Goal: Information Seeking & Learning: Learn about a topic

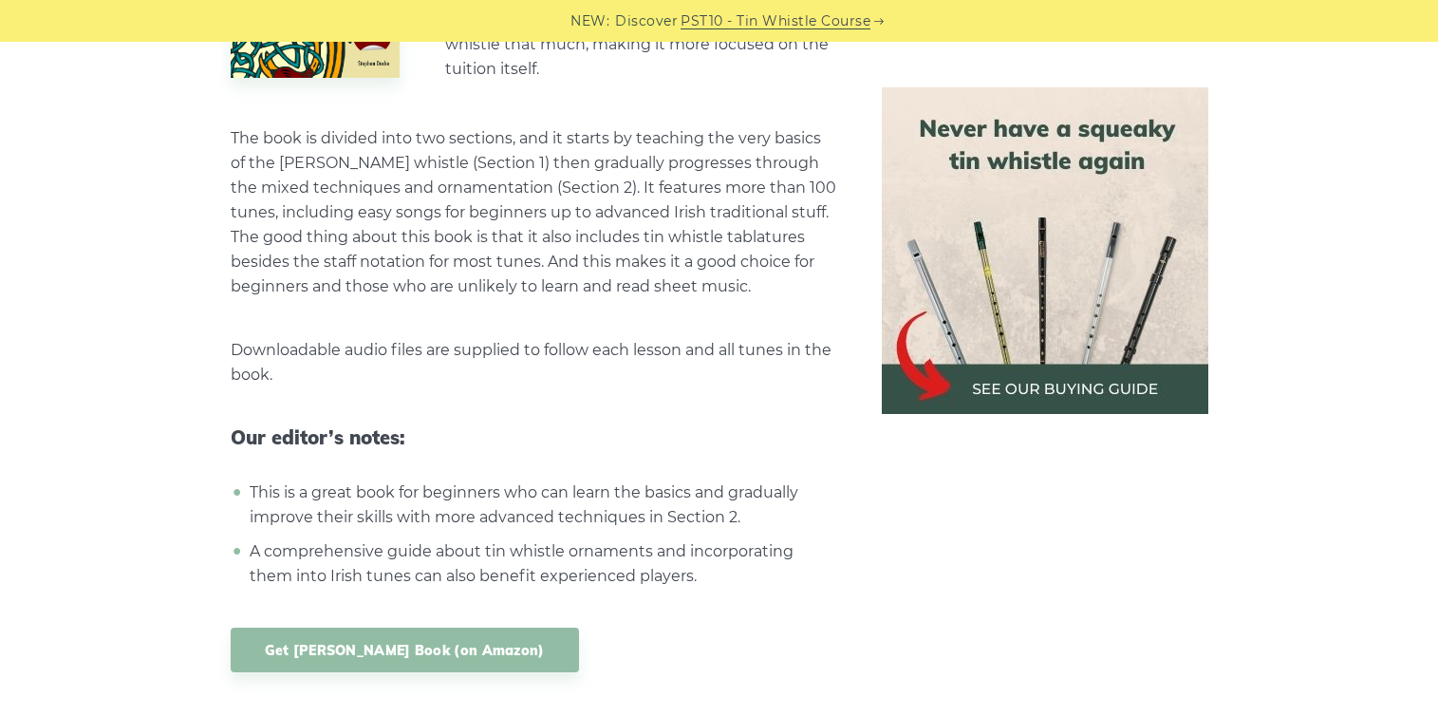
scroll to position [5570, 0]
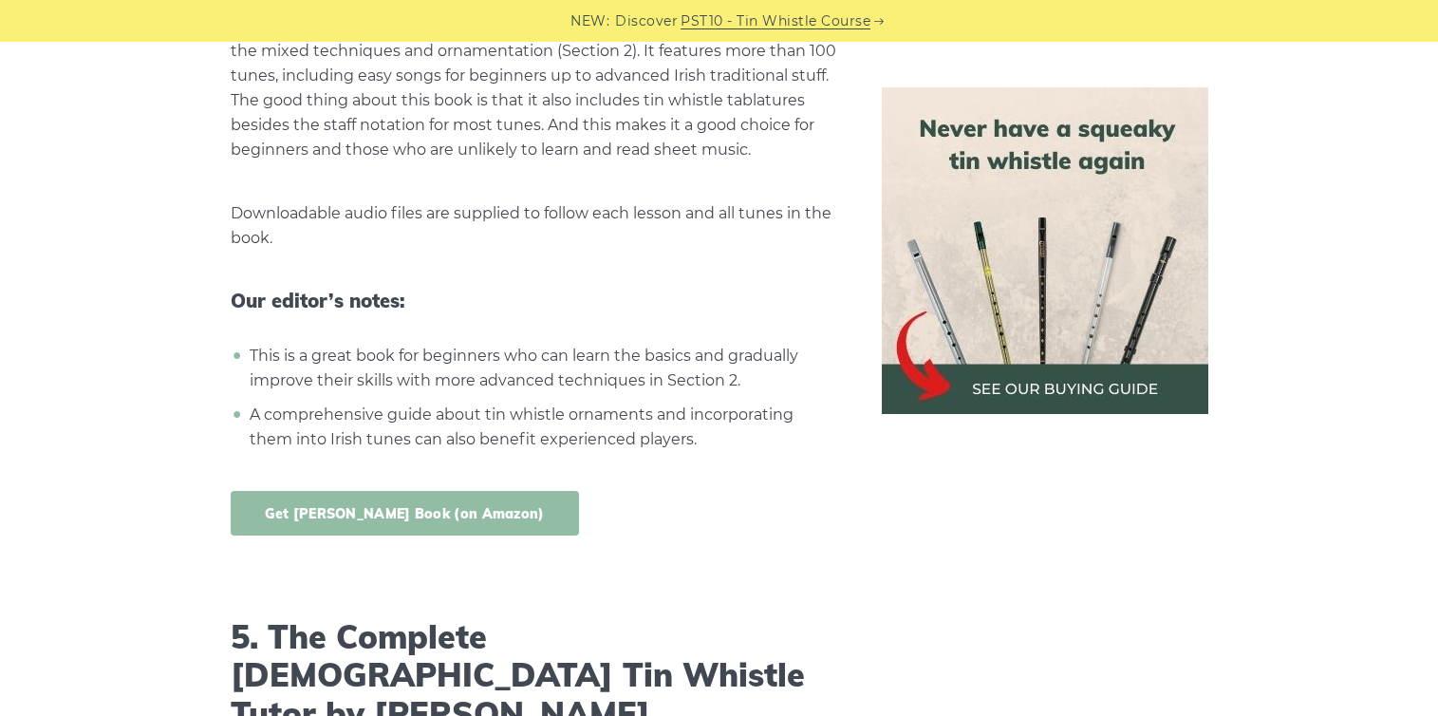
click at [324, 491] on link "Get [PERSON_NAME] Book (on Amazon)" at bounding box center [405, 513] width 348 height 45
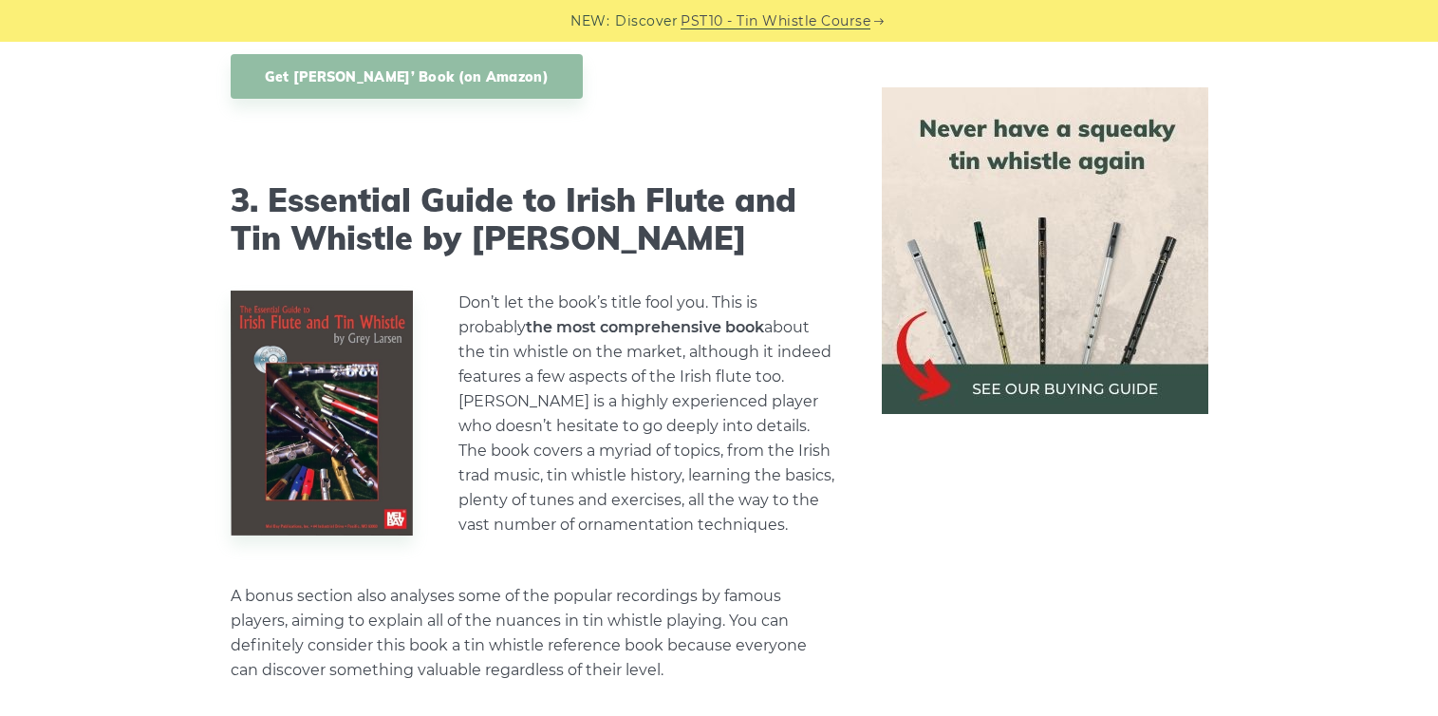
scroll to position [3657, 0]
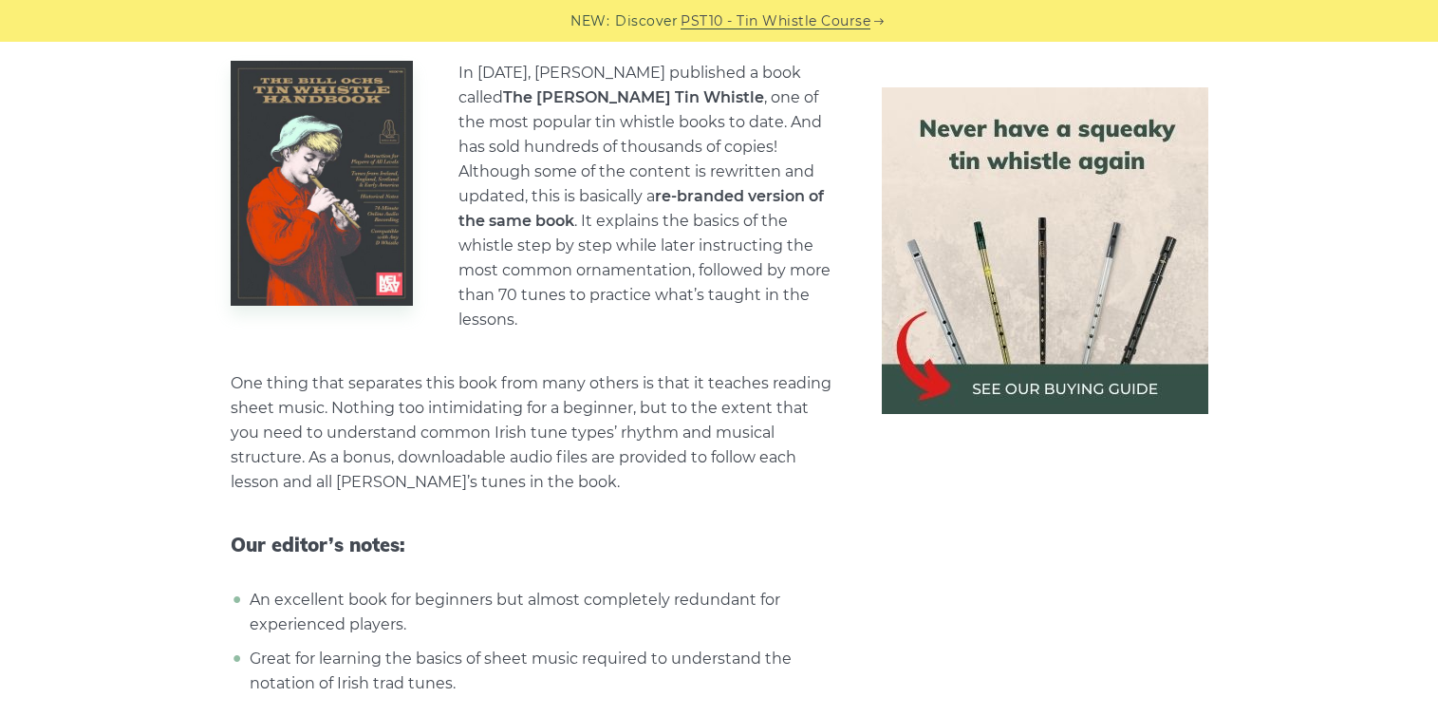
scroll to position [3195, 0]
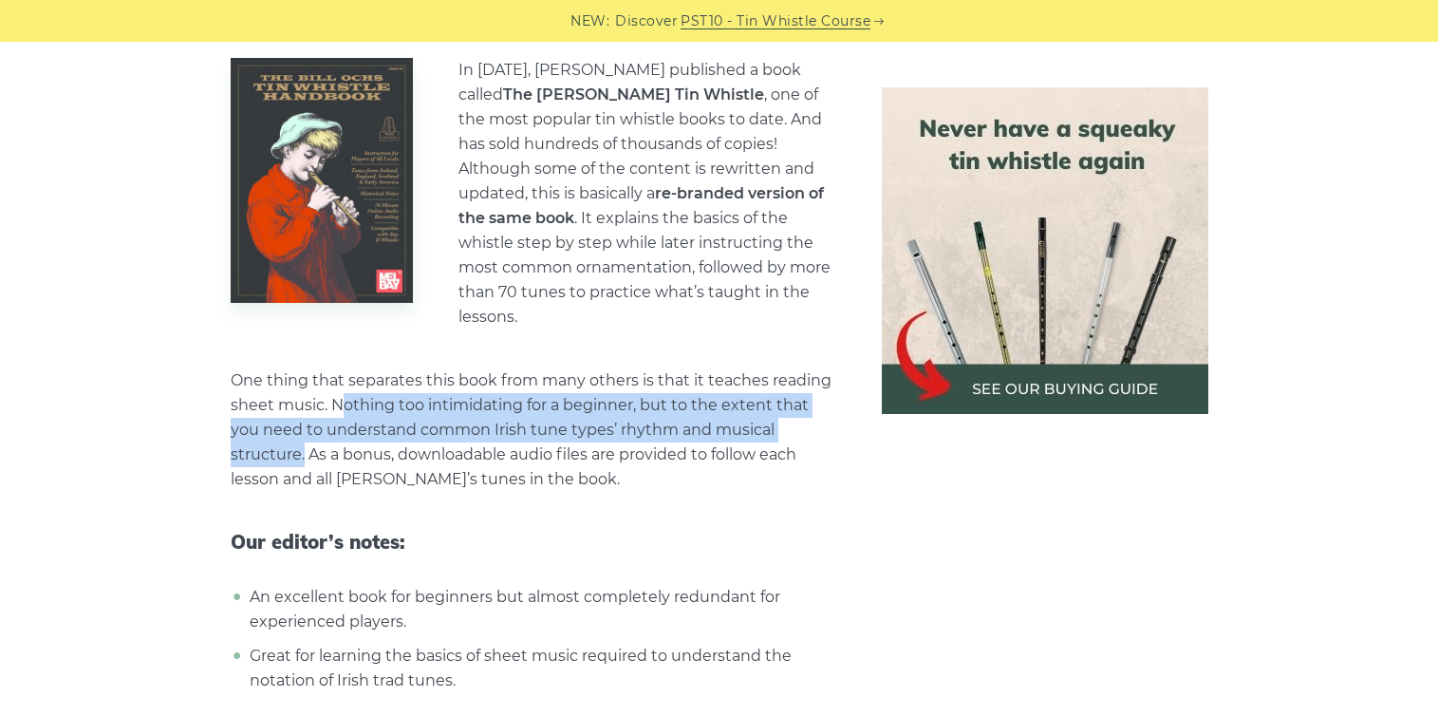
drag, startPoint x: 301, startPoint y: 398, endPoint x: 328, endPoint y: 352, distance: 53.2
click at [328, 368] on p "One thing that separates this book from many others is that it teaches reading …" at bounding box center [534, 429] width 606 height 123
copy p "Nothing too intimidating for a beginner, but to the extent that you need to und…"
